Goal: Complete application form

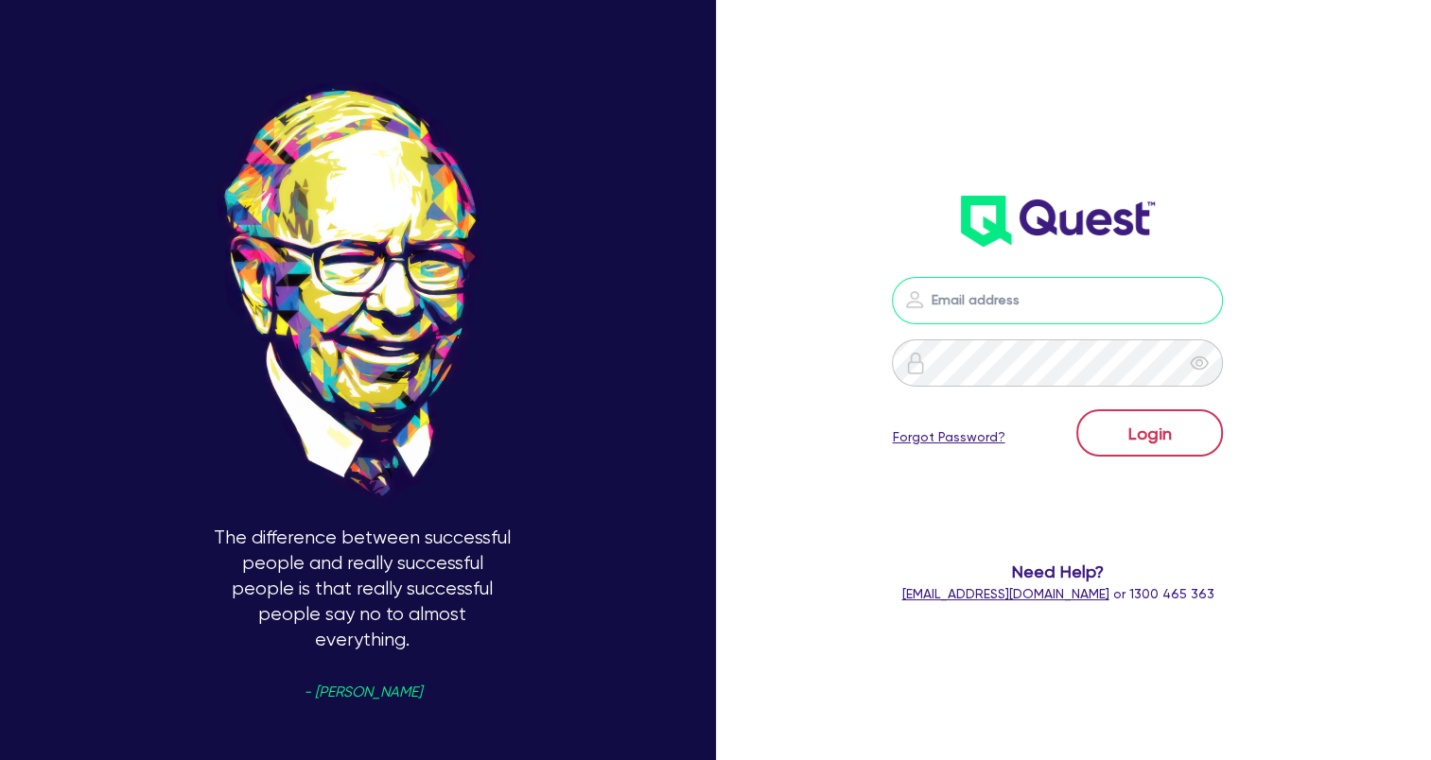
type input "[EMAIL_ADDRESS][DOMAIN_NAME]"
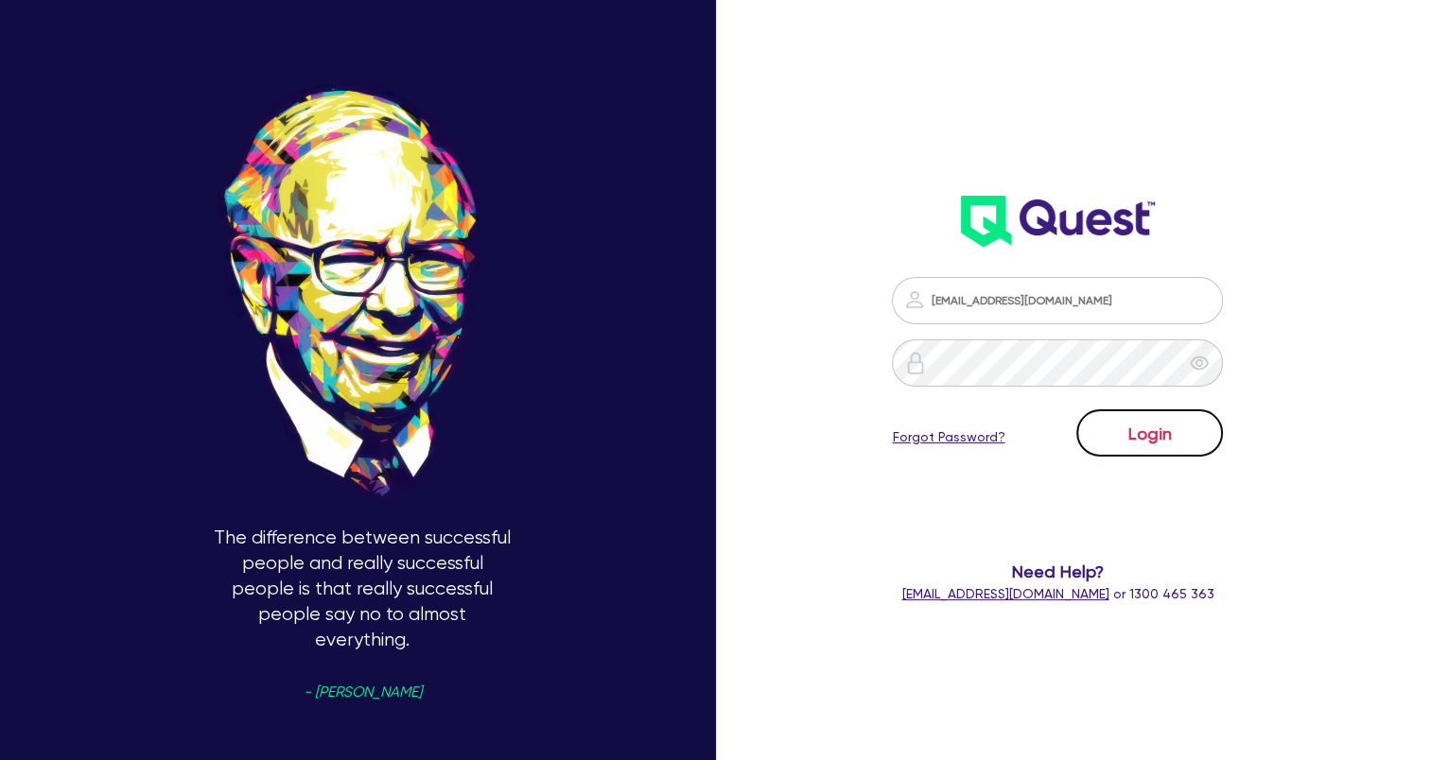
click at [1180, 430] on button "Login" at bounding box center [1149, 432] width 147 height 47
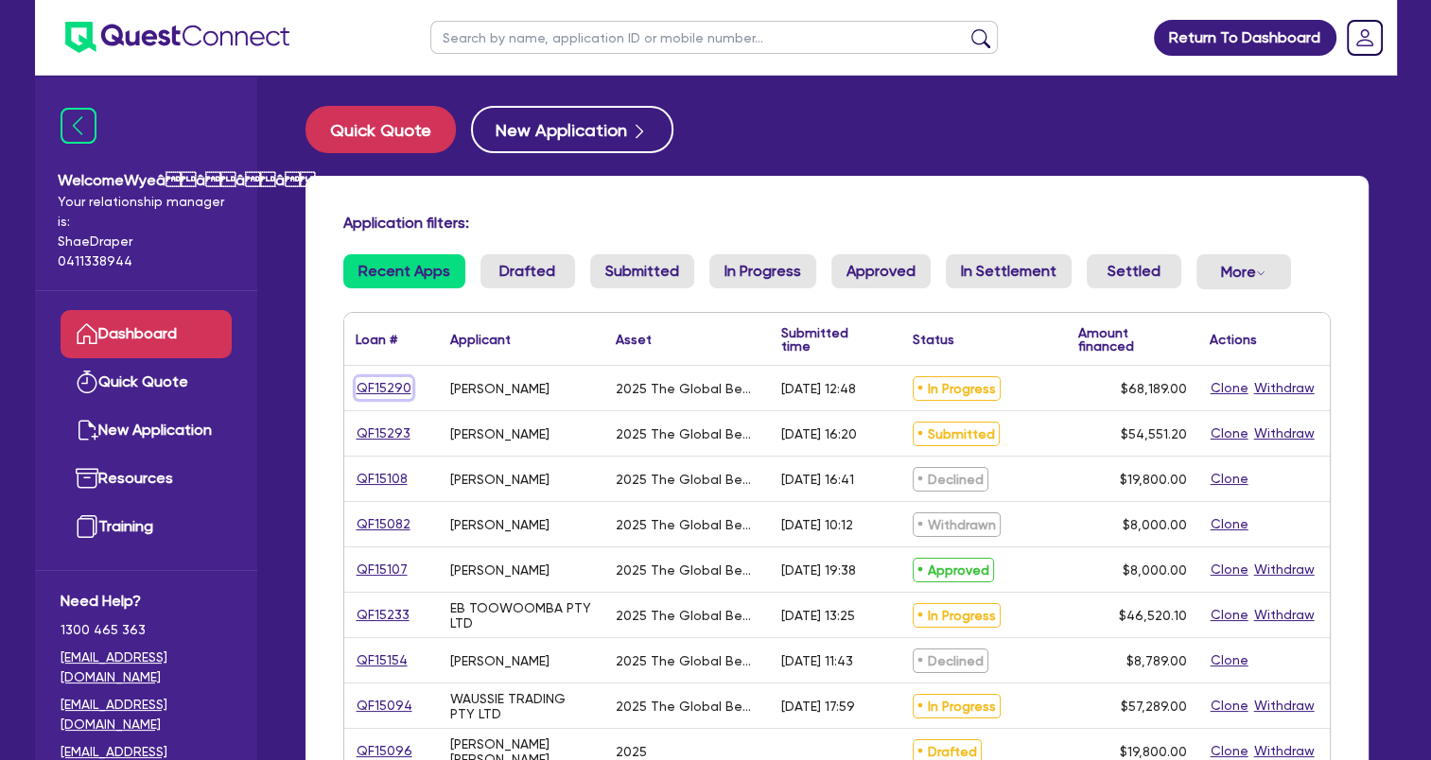
click at [380, 392] on link "QF15290" at bounding box center [384, 388] width 57 height 22
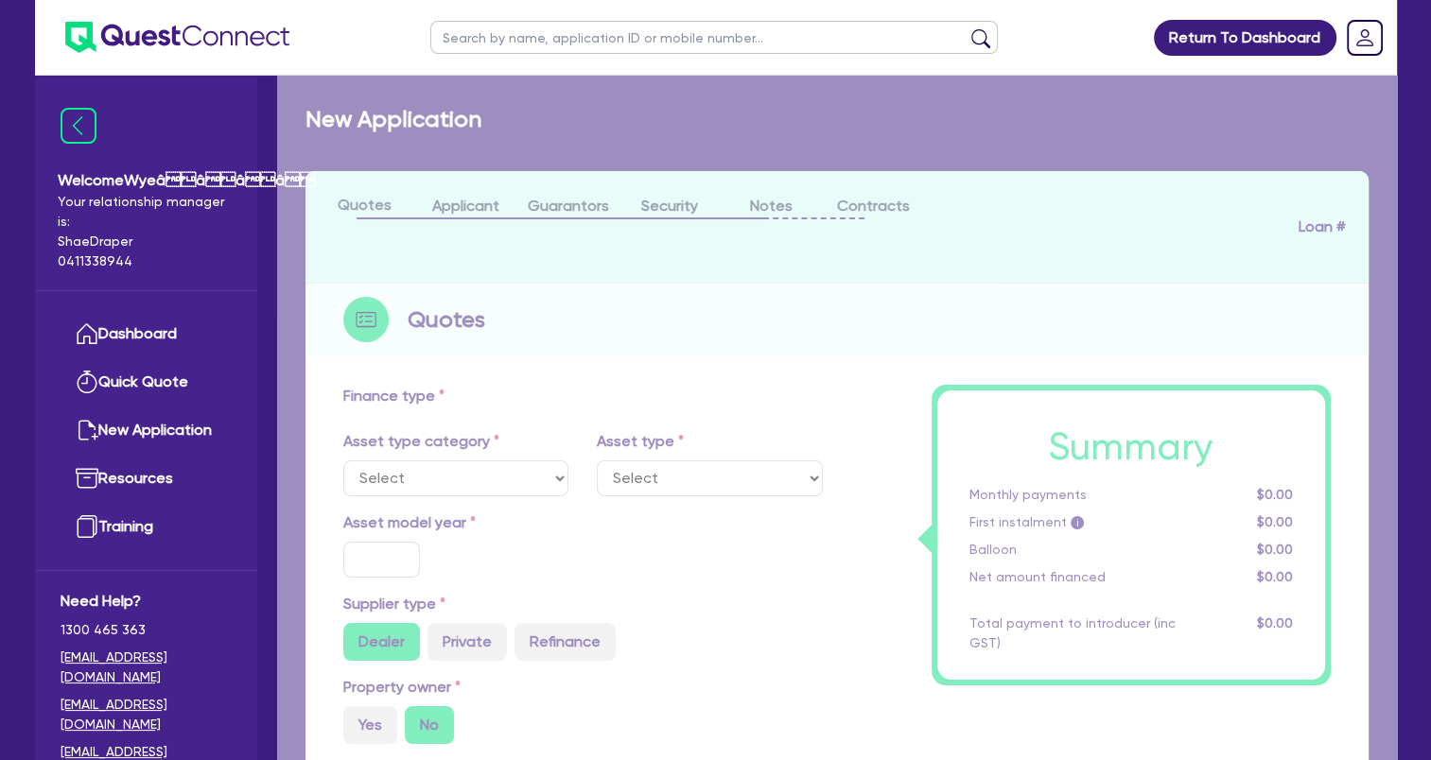
select select "TERTIARY_ASSETS"
type input "2025"
type input "68,189"
type input "5"
type input "3,409.45"
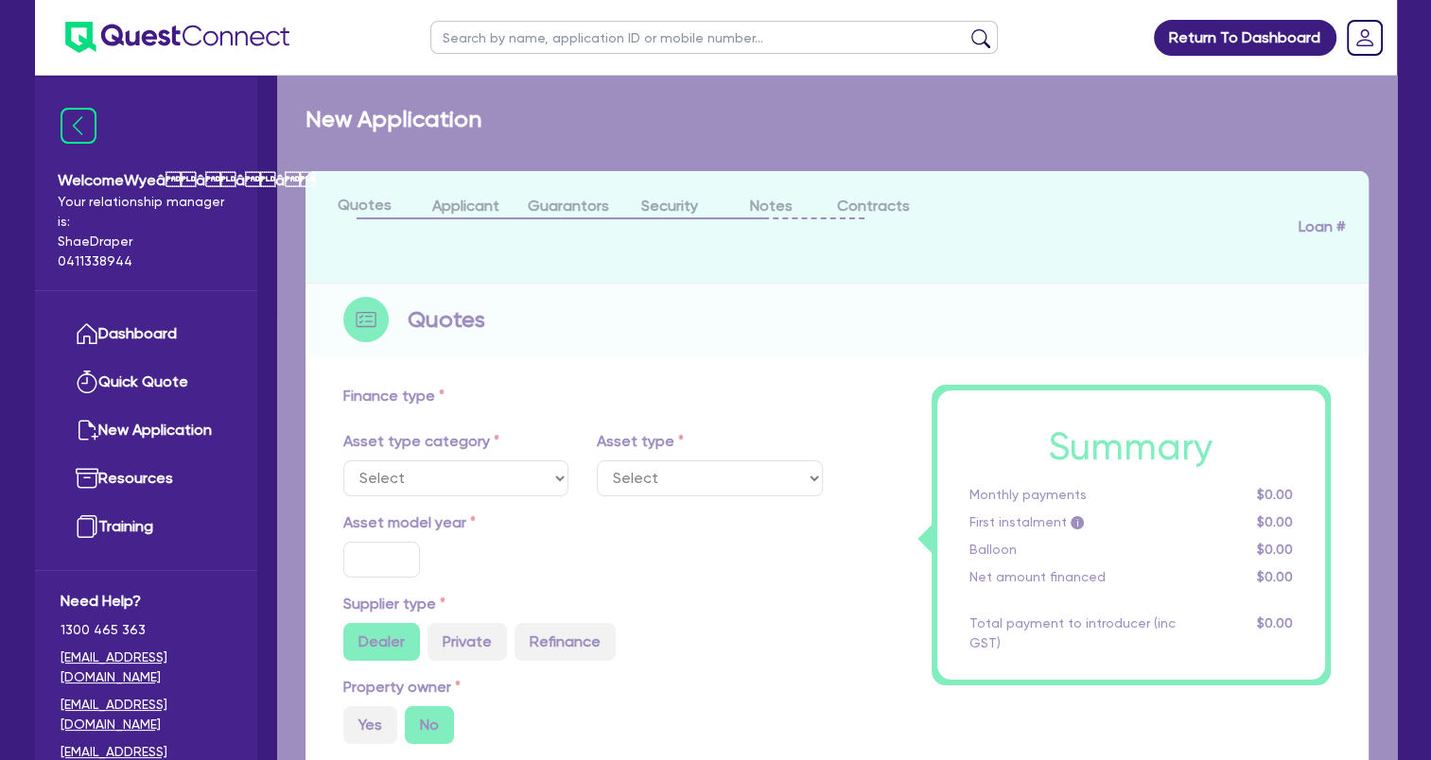
type input "17.95"
select select "BEAUTY_EQUIPMENT"
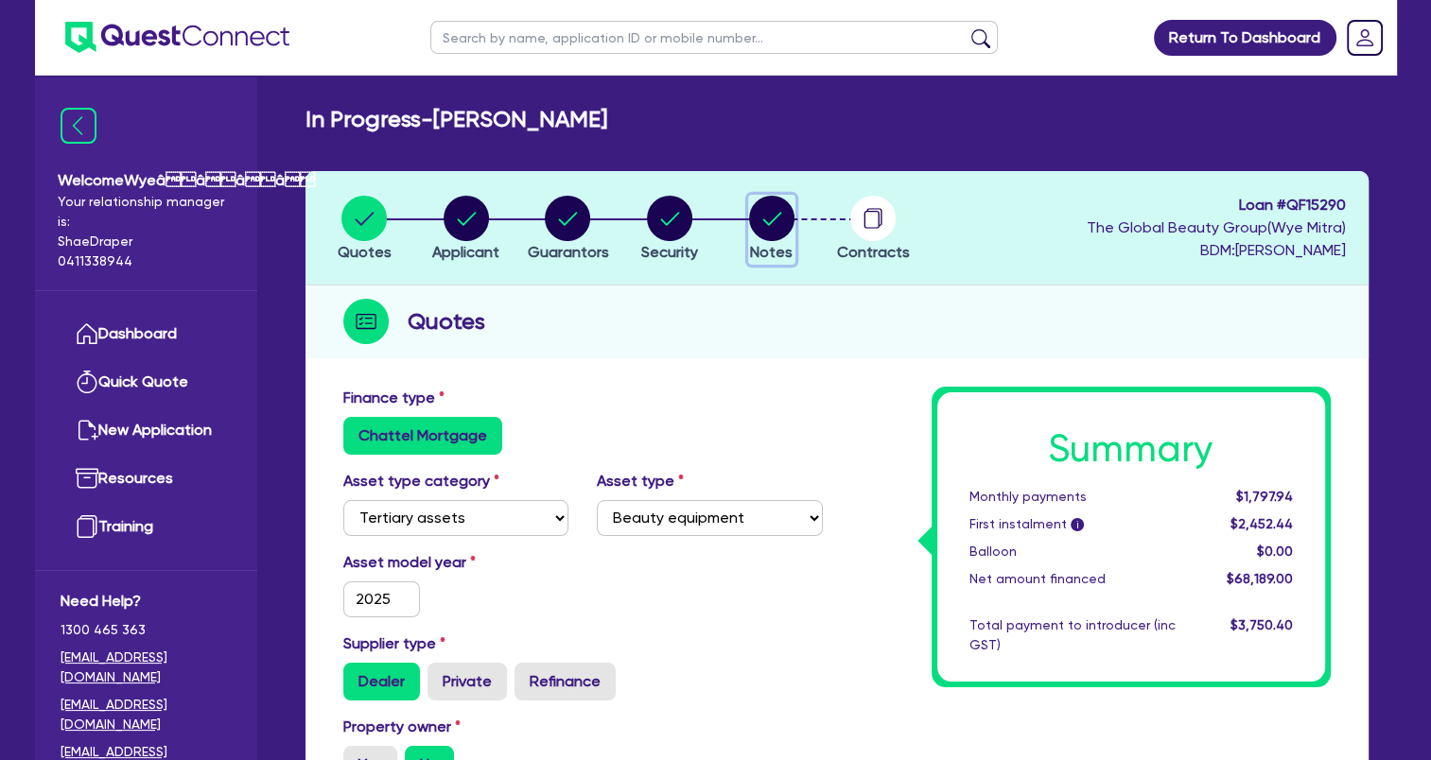
click at [780, 234] on circle "button" at bounding box center [771, 218] width 45 height 45
select select "Quest Finance - Own Book"
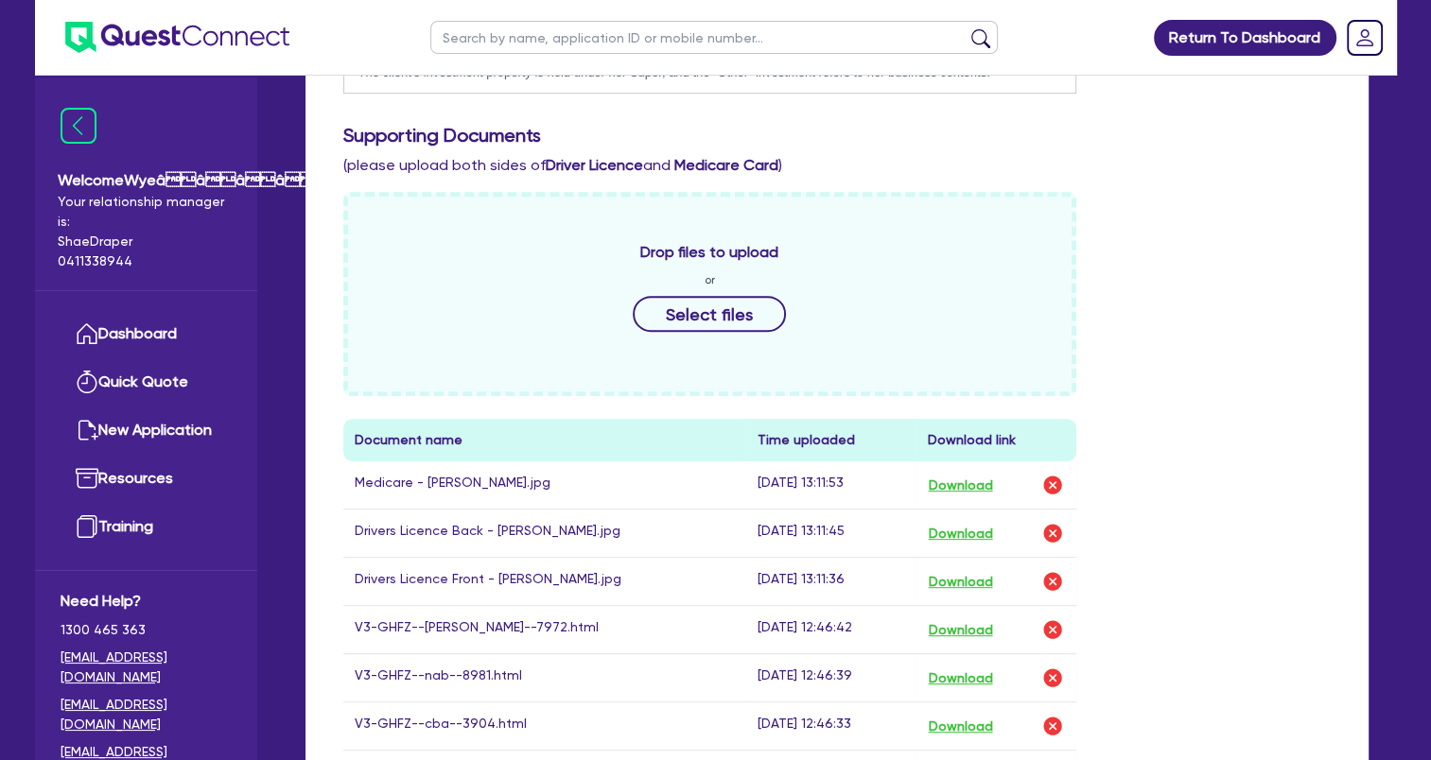
scroll to position [851, 0]
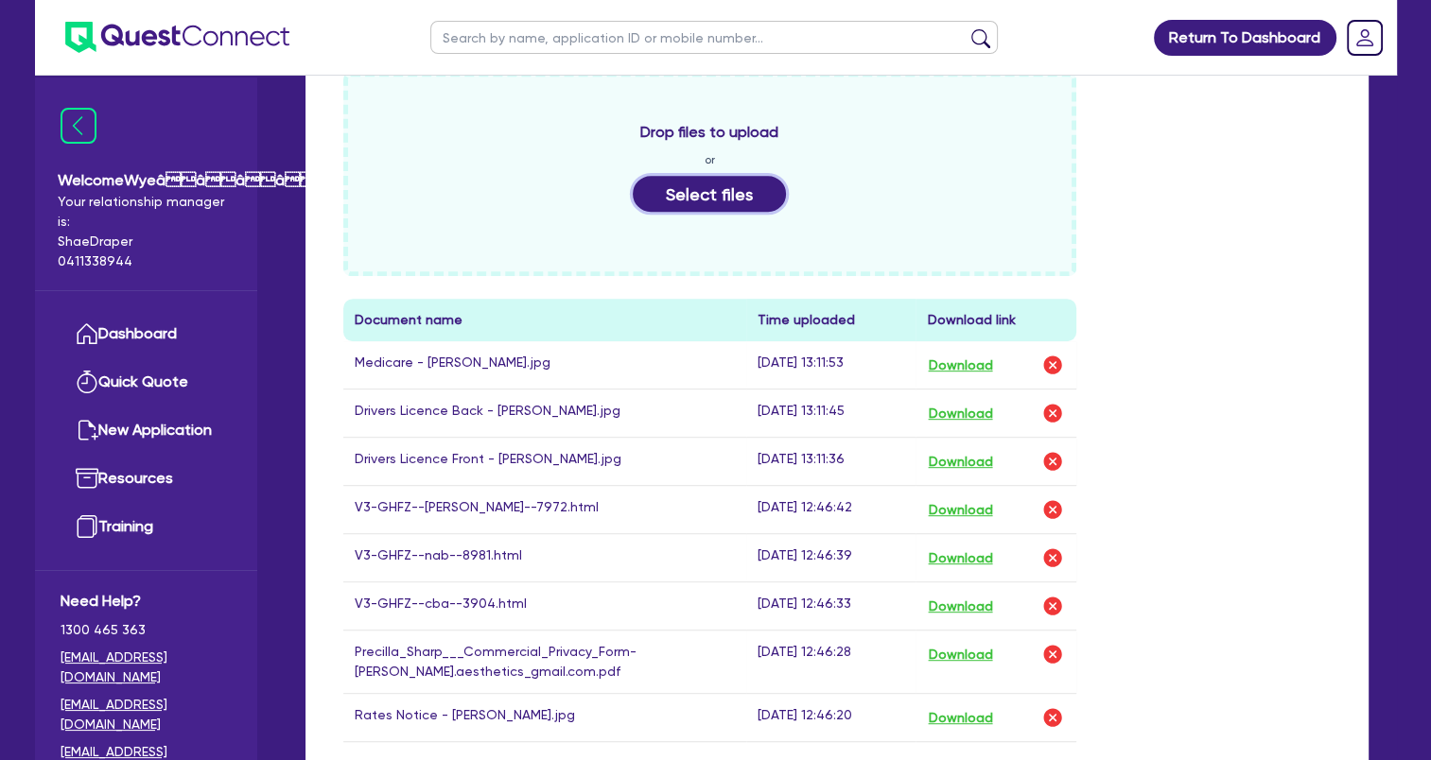
click at [701, 185] on button "Select files" at bounding box center [709, 194] width 153 height 36
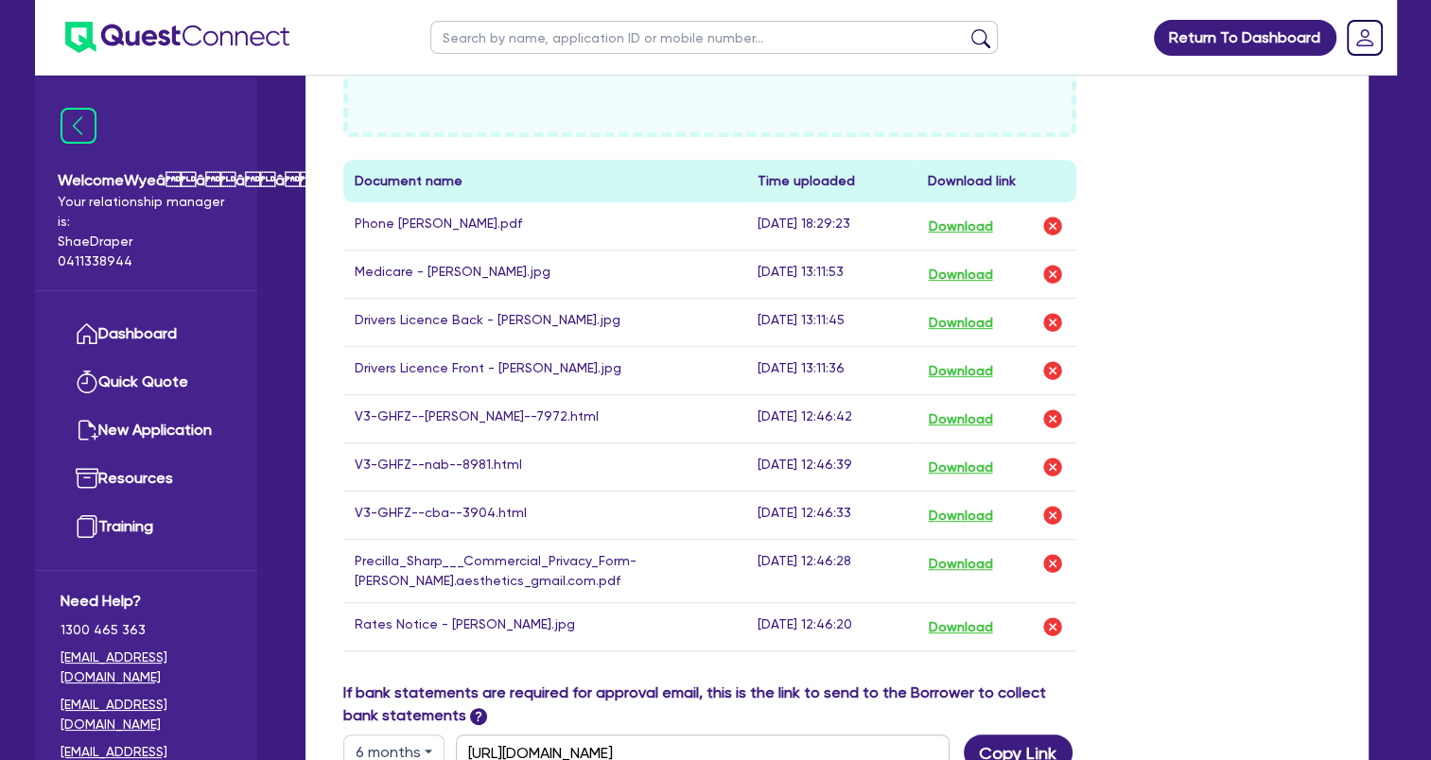
scroll to position [989, 0]
